Goal: Find contact information: Find contact information

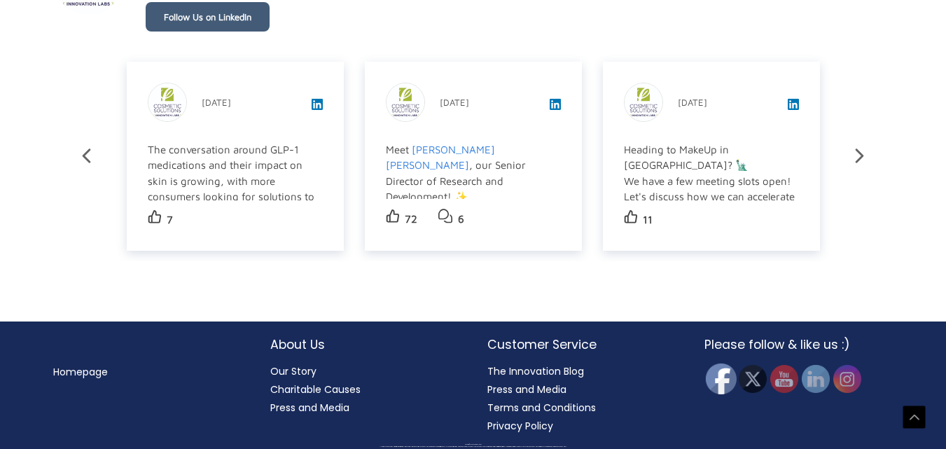
scroll to position [2888, 0]
click at [726, 382] on img at bounding box center [720, 378] width 31 height 31
click at [724, 372] on img at bounding box center [720, 378] width 31 height 31
click at [721, 379] on img at bounding box center [720, 378] width 31 height 31
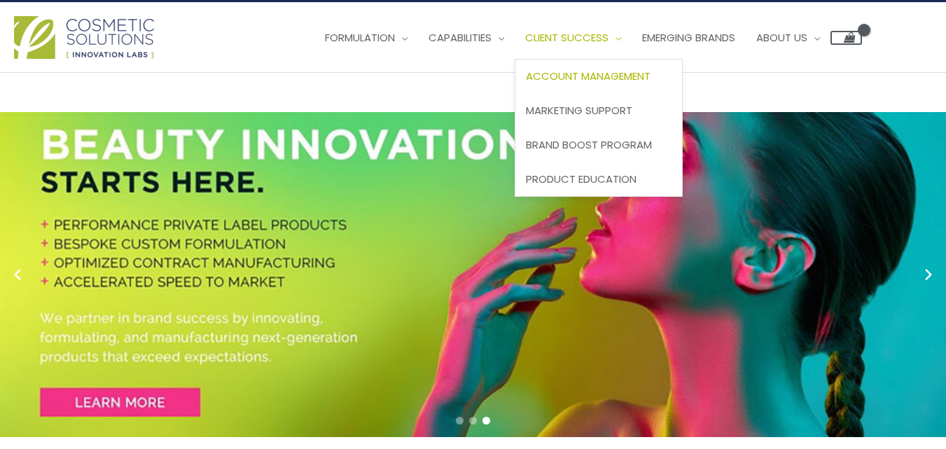
scroll to position [0, 0]
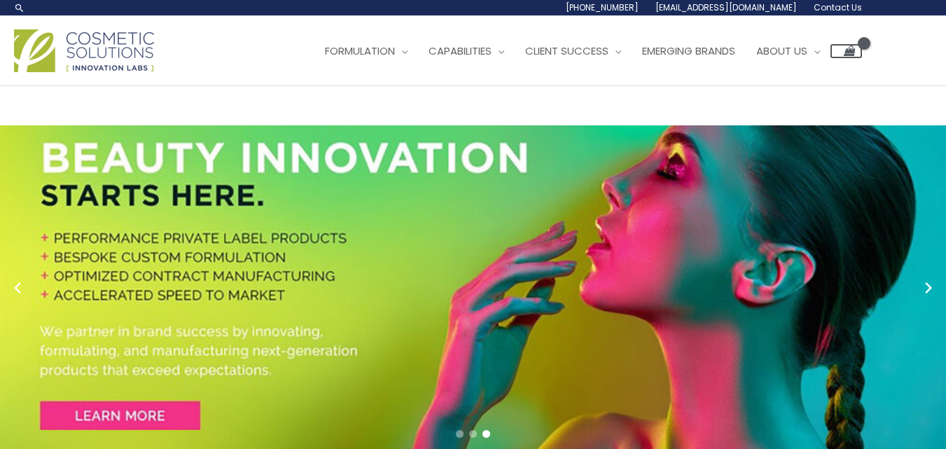
drag, startPoint x: 867, startPoint y: 137, endPoint x: 782, endPoint y: 140, distance: 85.4
click at [782, 76] on div "Main Menu Formulation Menu Toggle Research and Innovation Market Ready Formulas…" at bounding box center [473, 51] width 946 height 50
click at [0, 0] on span "[PHONE_NUMBER]" at bounding box center [0, 0] width 0 height 0
click at [0, 0] on link "[PHONE_NUMBER]" at bounding box center [0, 0] width 0 height 0
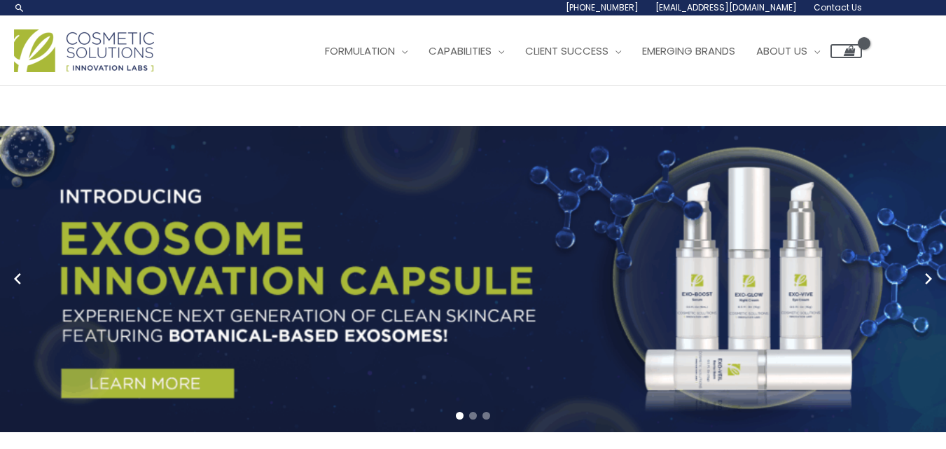
click at [739, 76] on div "Main Menu Formulation Menu Toggle Research and Innovation Market Ready Formulas…" at bounding box center [438, 51] width 848 height 50
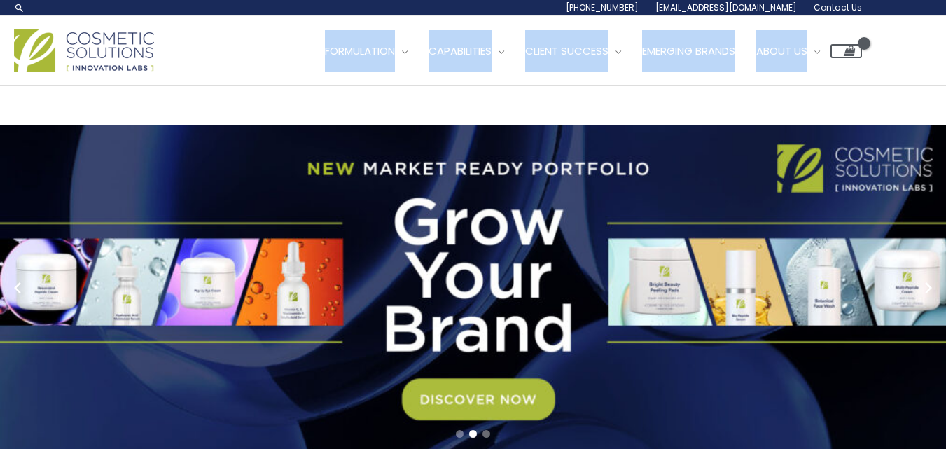
drag, startPoint x: 750, startPoint y: 112, endPoint x: 905, endPoint y: 121, distance: 155.0
click at [905, 76] on div "Main Menu Formulation Menu Toggle Research and Innovation Market Ready Formulas…" at bounding box center [473, 51] width 946 height 50
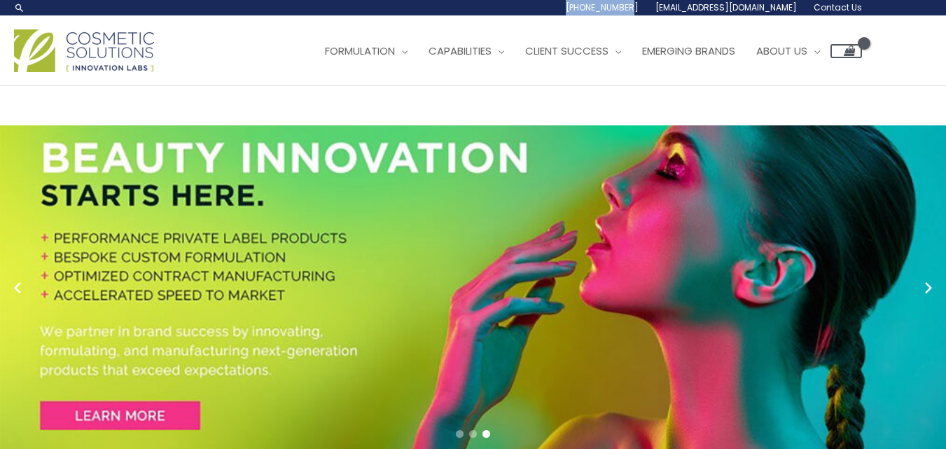
drag, startPoint x: 38, startPoint y: 36, endPoint x: 107, endPoint y: 42, distance: 69.6
click at [557, 15] on div "1.888.883.0540 info@naturalskincare.com Contact Us" at bounding box center [709, 7] width 305 height 15
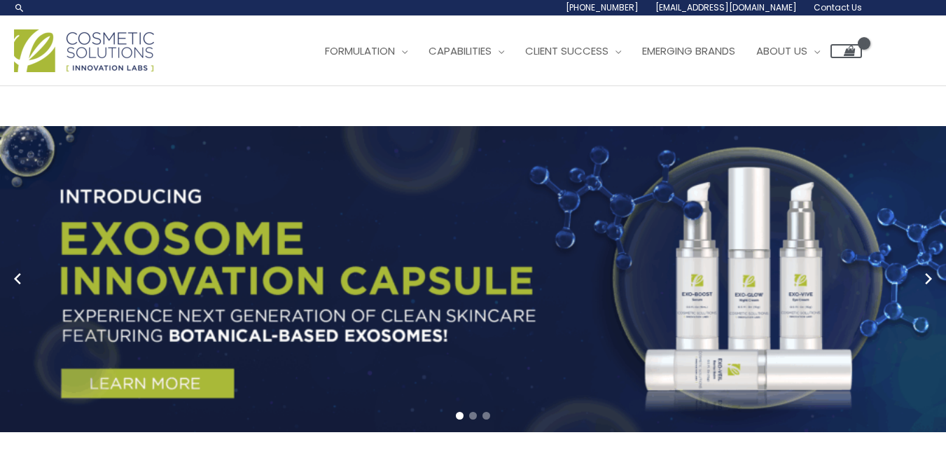
click at [417, 15] on div "1.888.883.0540 info@naturalskincare.com Contact Us" at bounding box center [438, 7] width 848 height 15
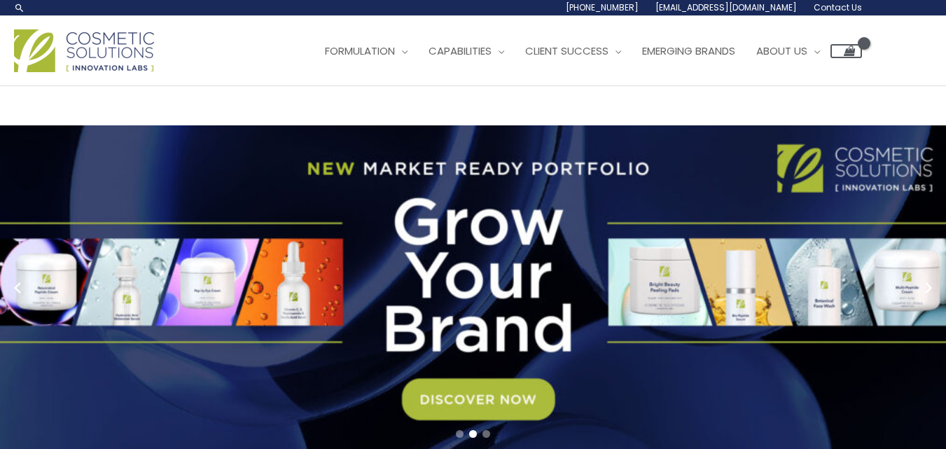
drag, startPoint x: 879, startPoint y: 137, endPoint x: 772, endPoint y: 135, distance: 107.1
click at [772, 76] on div "Main Menu Formulation Menu Toggle Research and Innovation Market Ready Formulas…" at bounding box center [473, 51] width 946 height 50
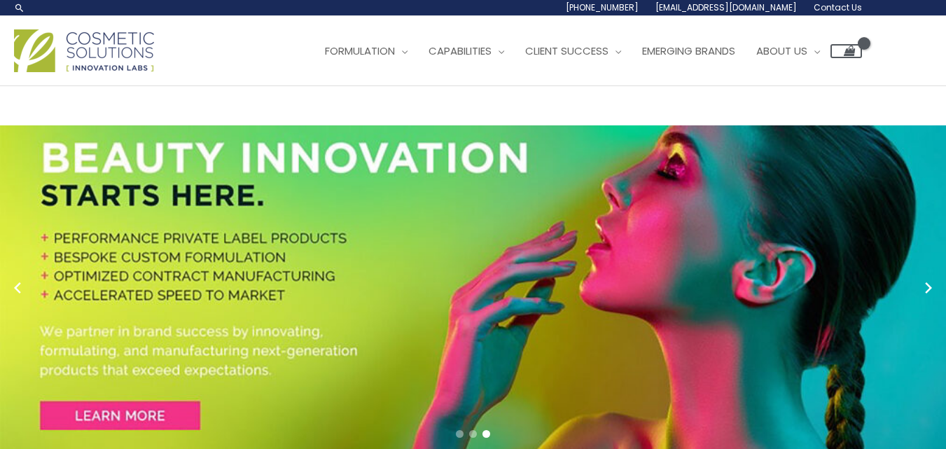
copy ul "1.888.883.0540 info@naturalskincare.com Contact Us"
